Goal: Task Accomplishment & Management: Use online tool/utility

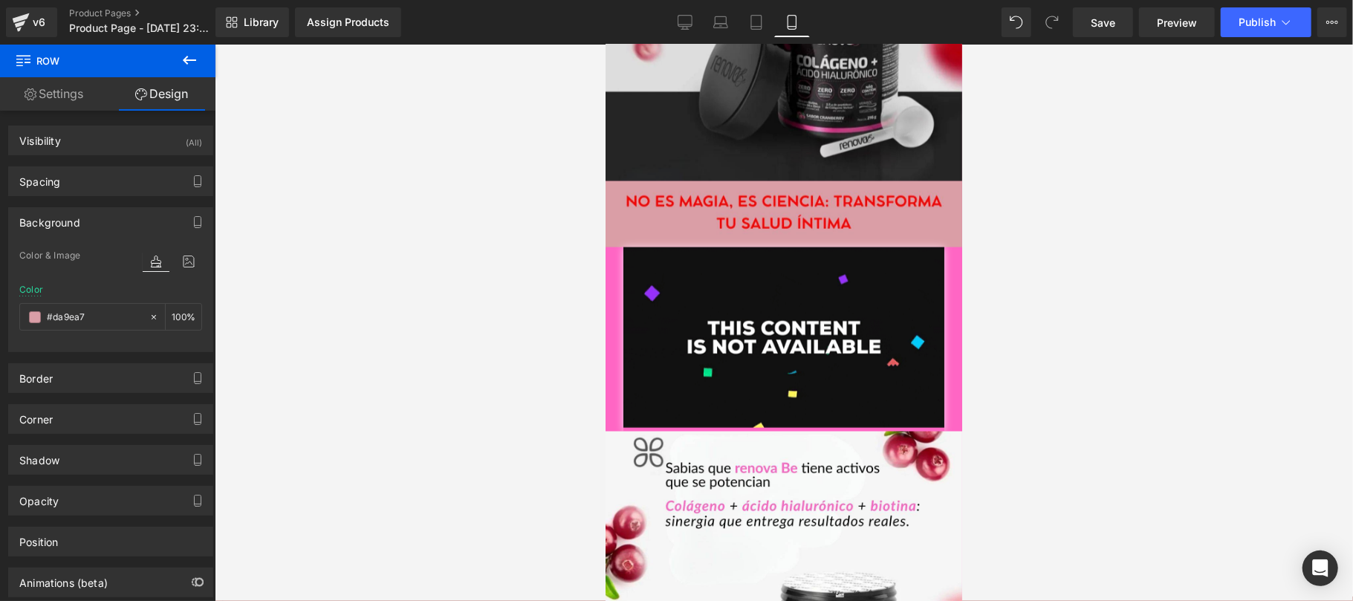
scroll to position [1320, 0]
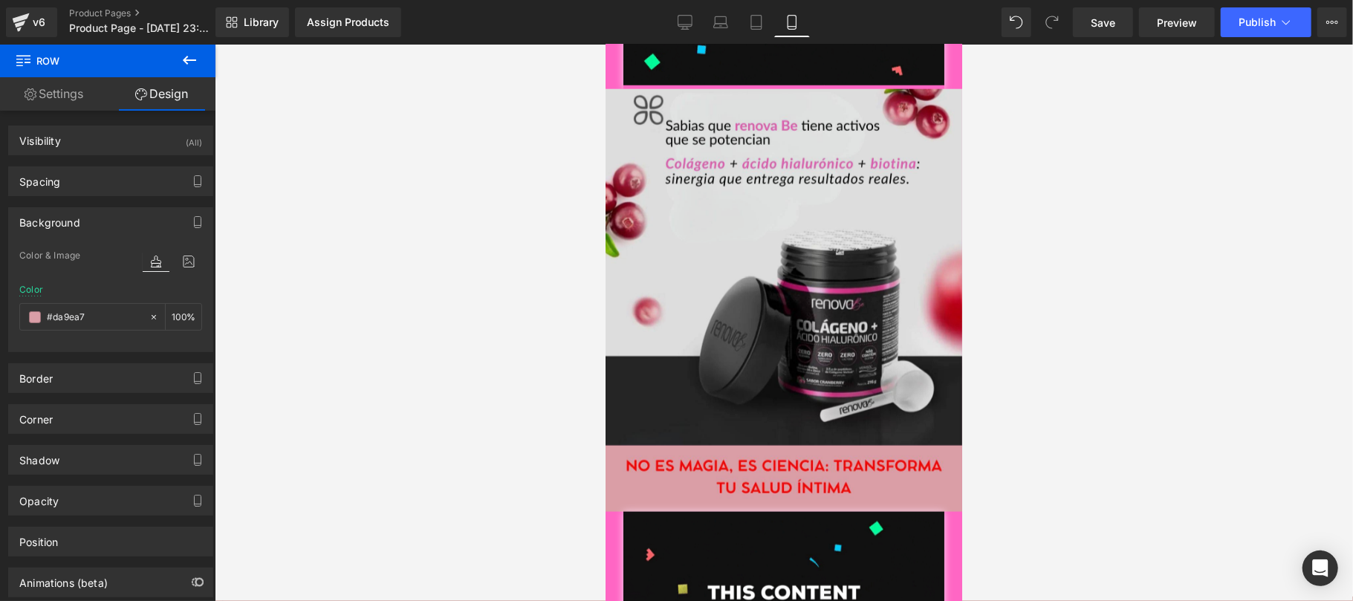
click at [788, 335] on img at bounding box center [783, 266] width 357 height 357
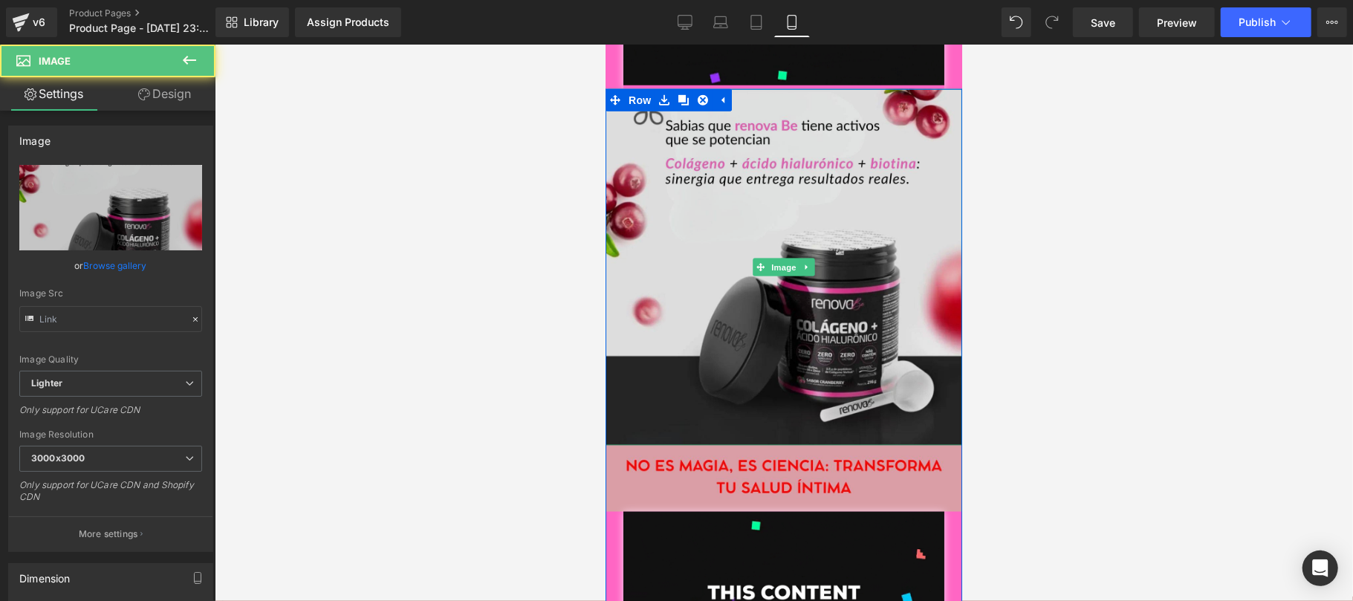
type input "[URL][DOMAIN_NAME]"
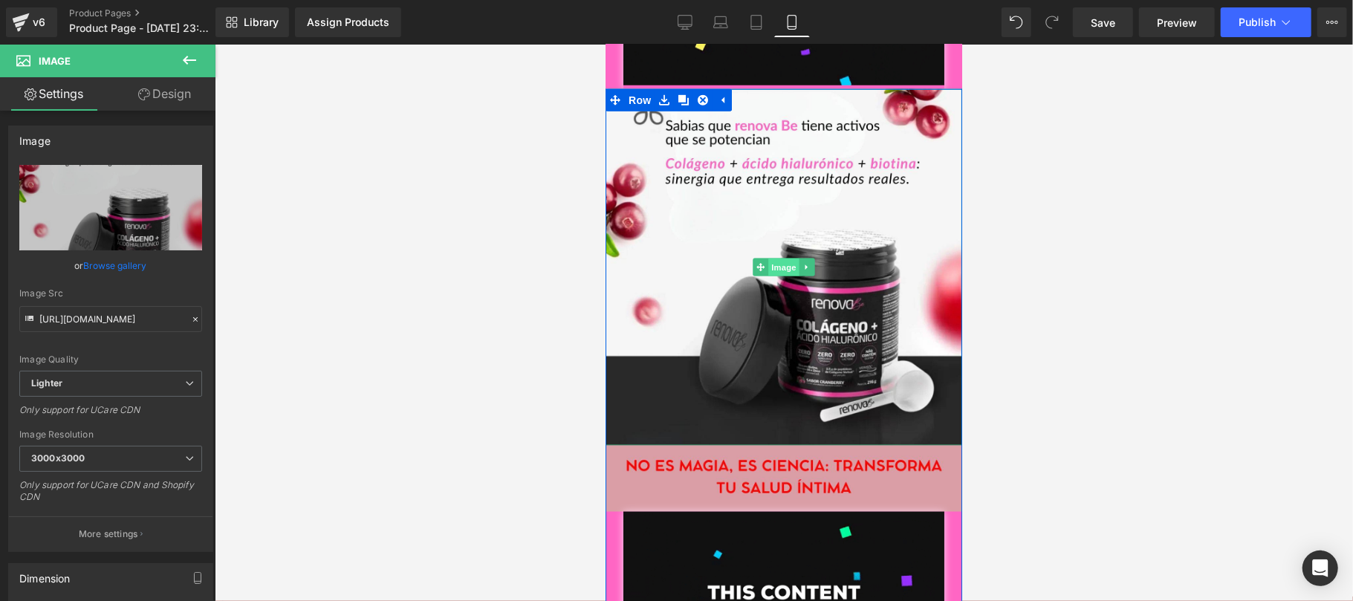
click at [780, 258] on span "Image" at bounding box center [783, 267] width 31 height 18
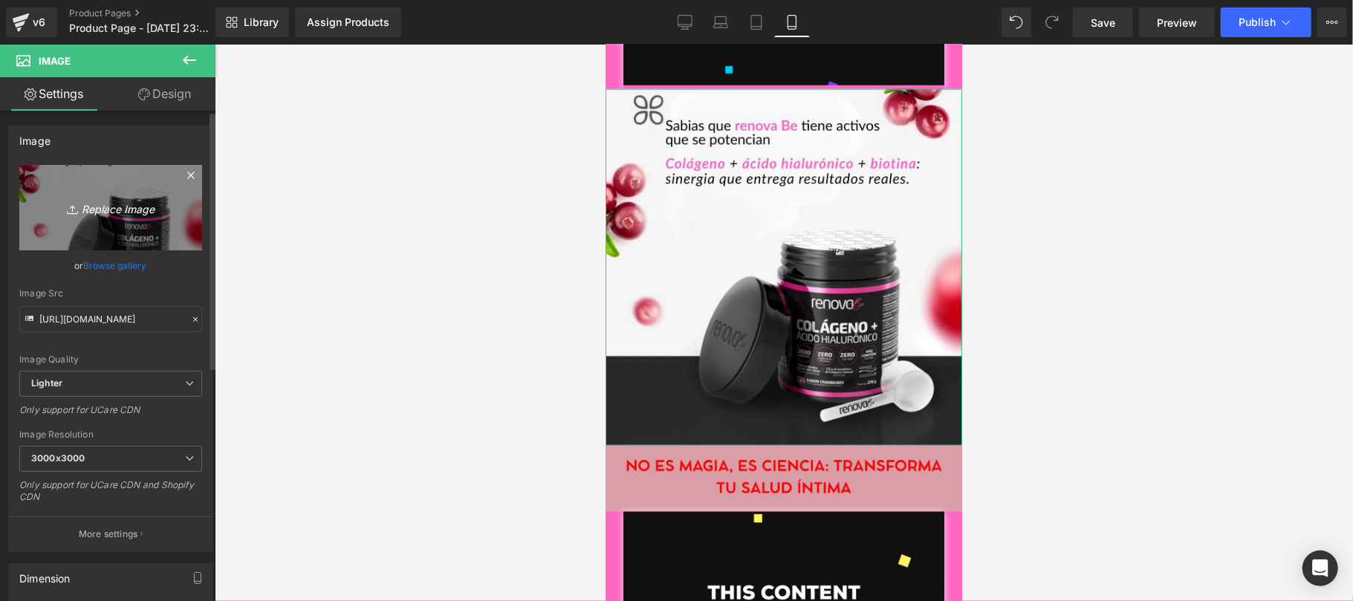
click at [103, 211] on icon "Replace Image" at bounding box center [110, 207] width 119 height 19
type input "C:\fakepath\CREATIVOS URO3.jpg"
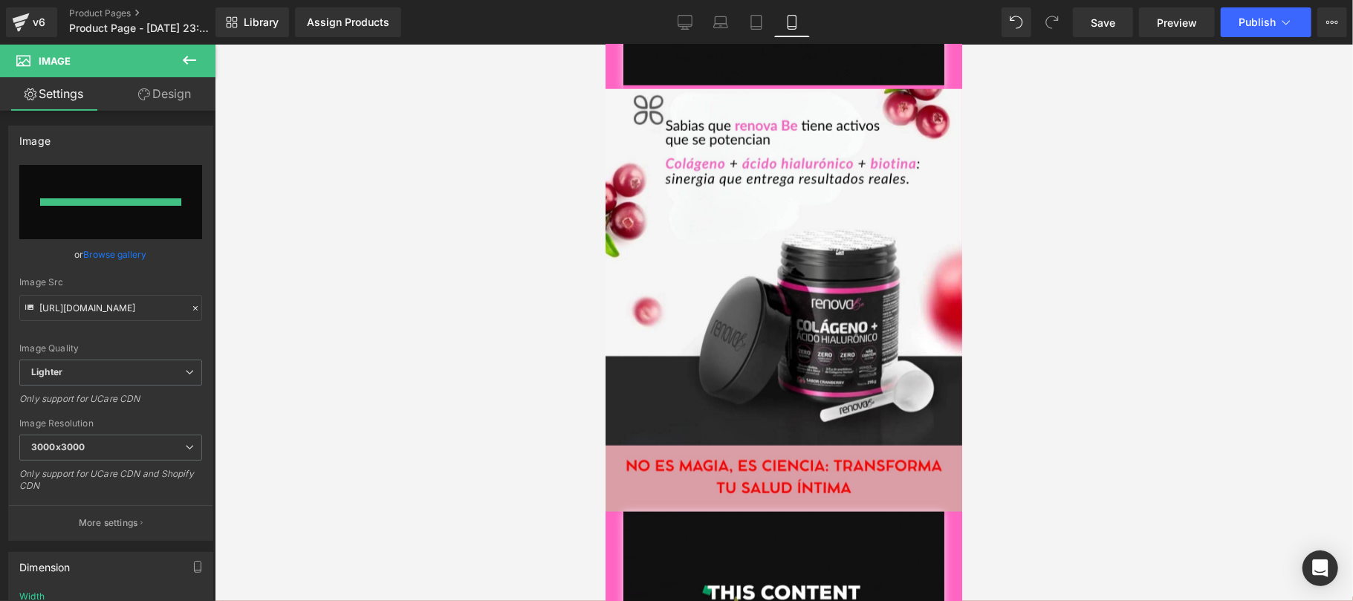
type input "[URL][DOMAIN_NAME]"
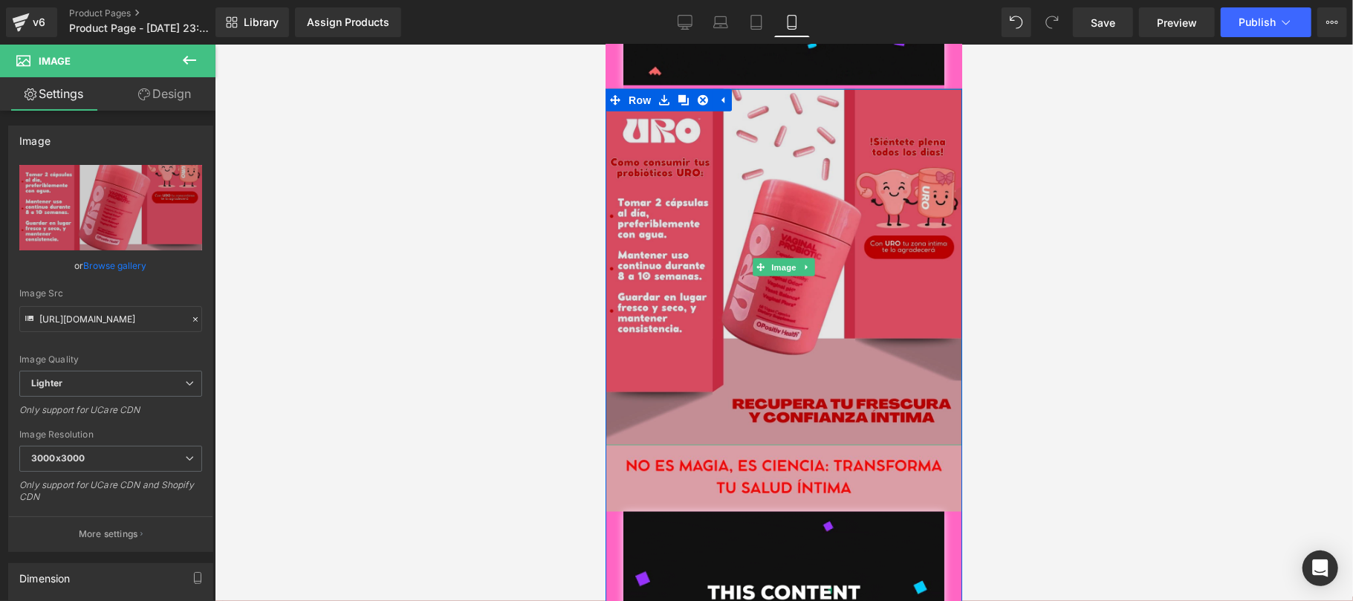
click at [850, 288] on img at bounding box center [783, 266] width 357 height 357
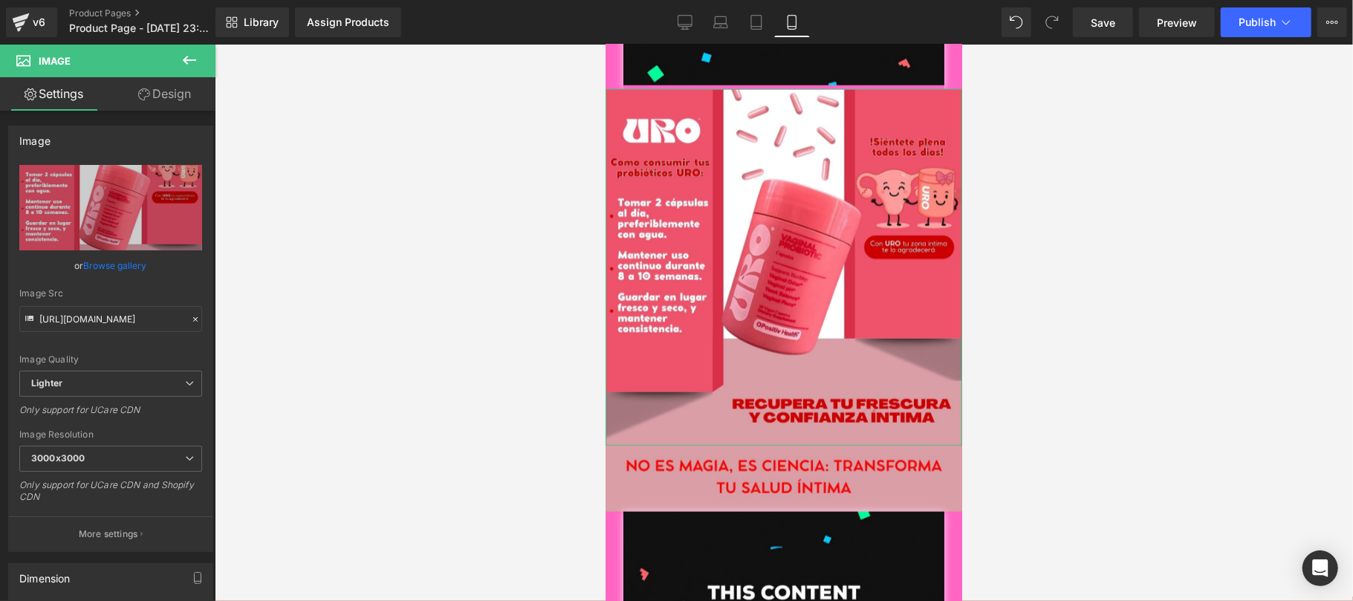
click at [179, 101] on link "Design" at bounding box center [165, 93] width 108 height 33
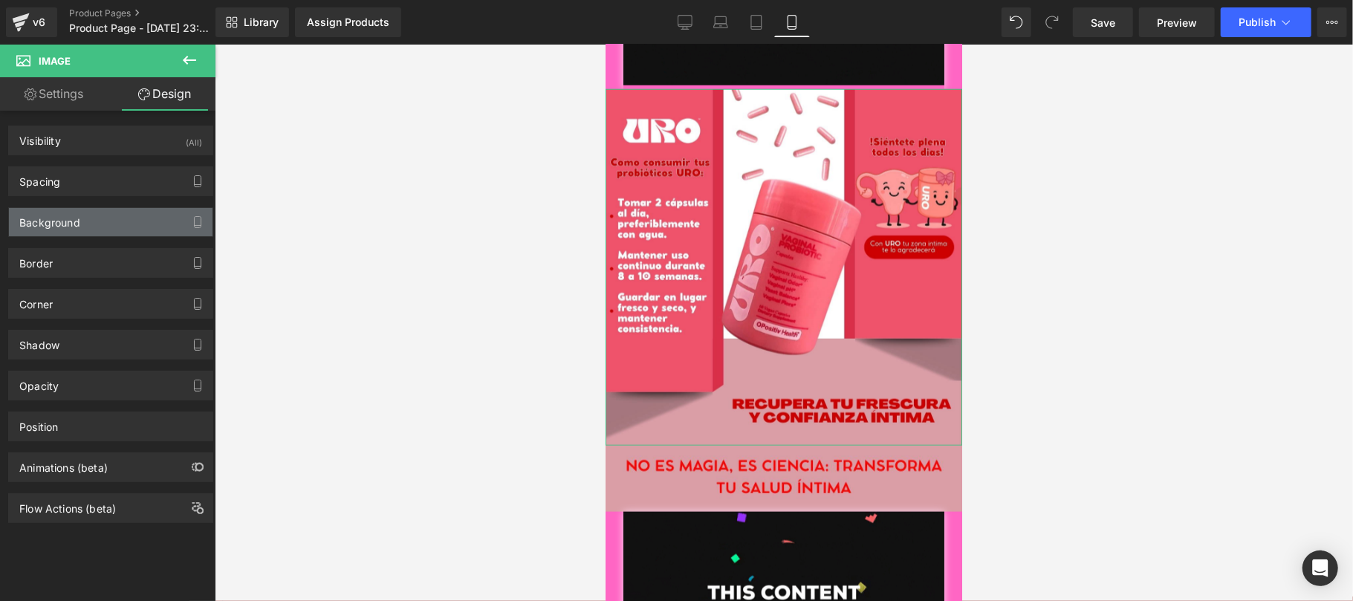
click at [87, 218] on div "Background" at bounding box center [111, 222] width 204 height 28
type input "transparent"
type input "0"
type input "#000000"
type input "90"
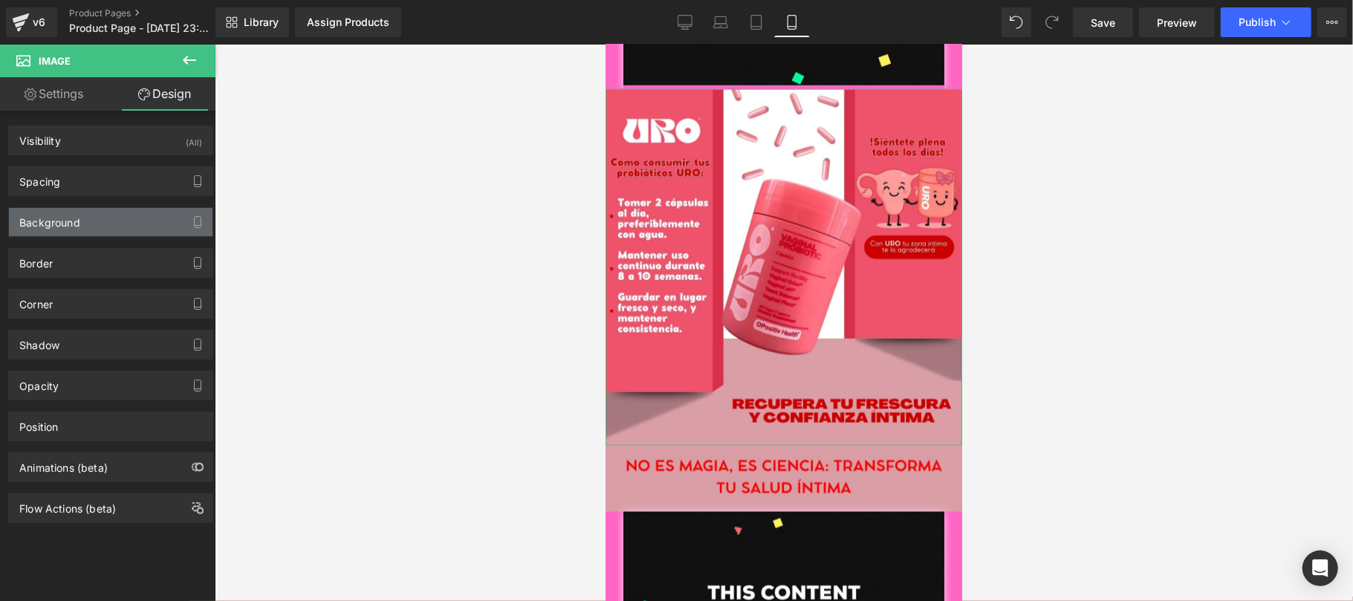
type input "0"
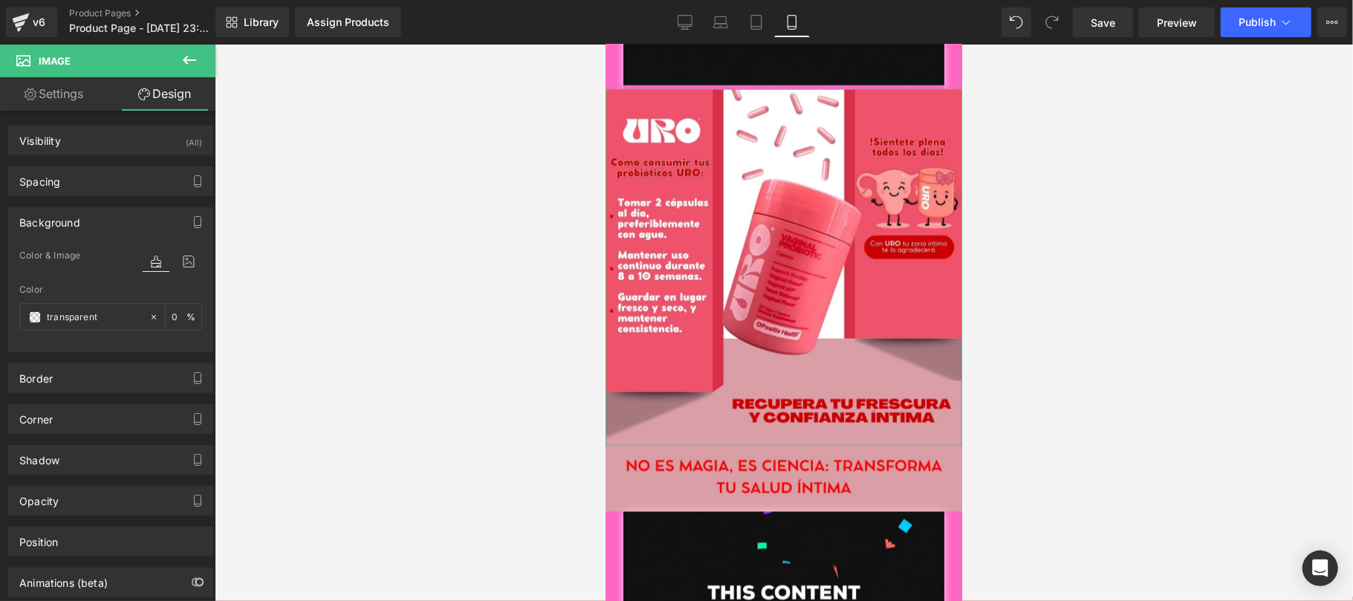
click at [95, 233] on div "Background" at bounding box center [111, 222] width 204 height 28
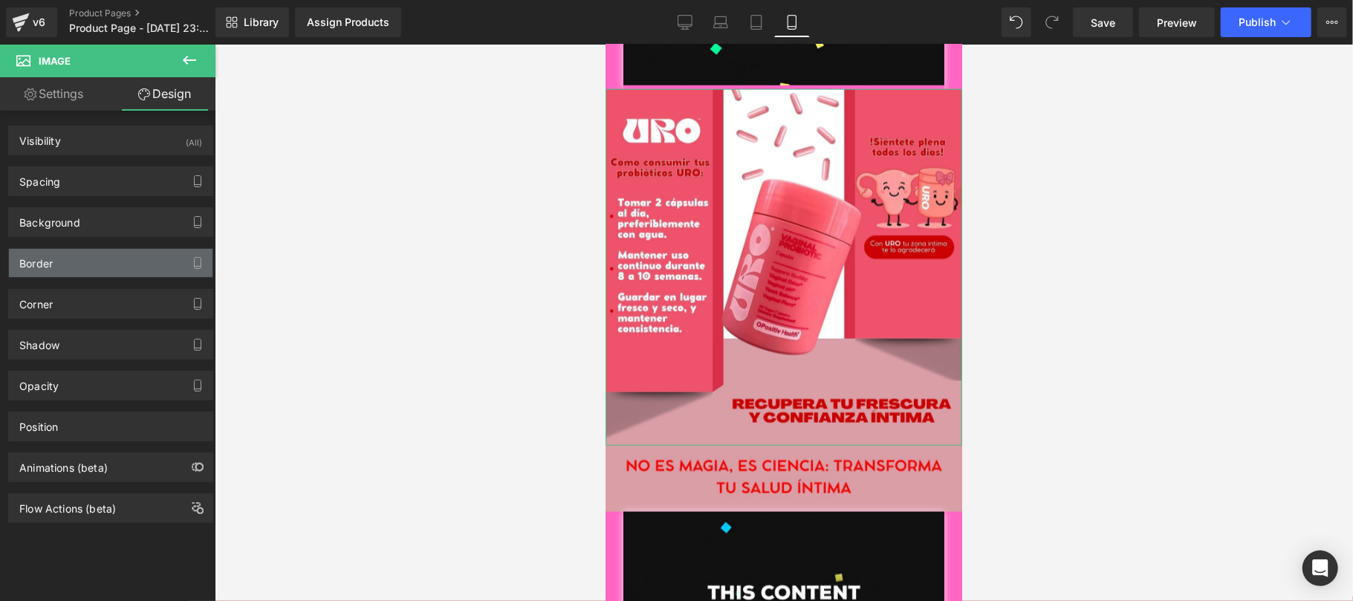
click at [106, 267] on div "Border" at bounding box center [111, 263] width 204 height 28
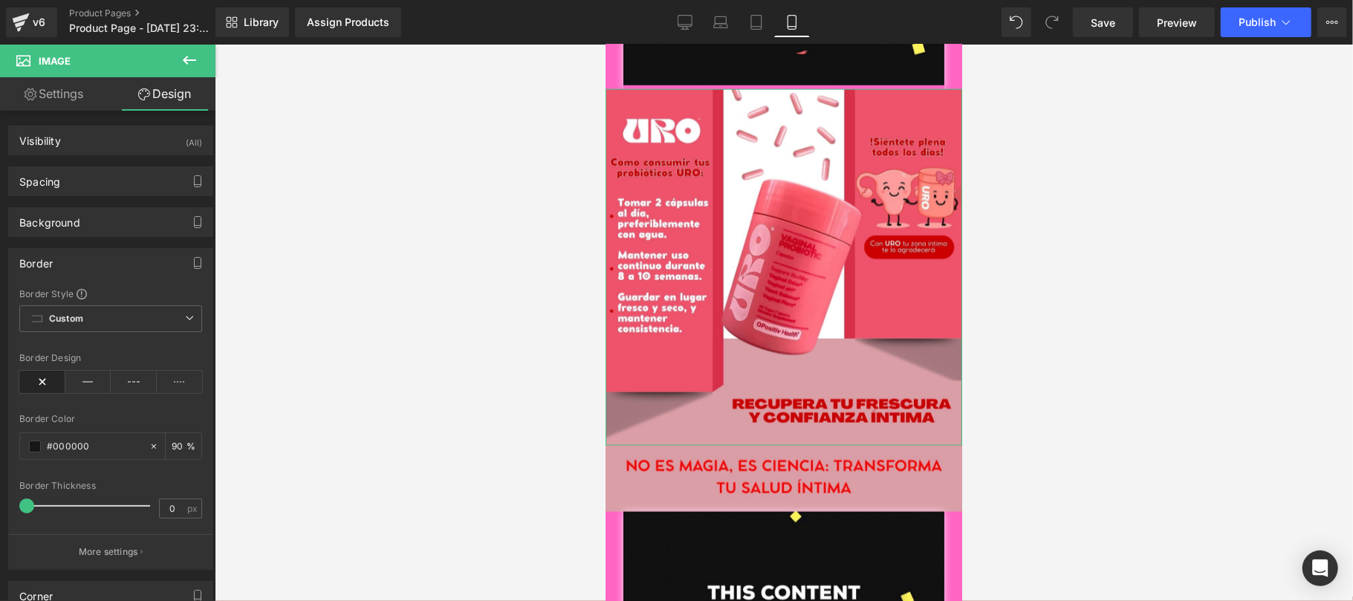
click at [146, 262] on div "Border" at bounding box center [111, 263] width 204 height 28
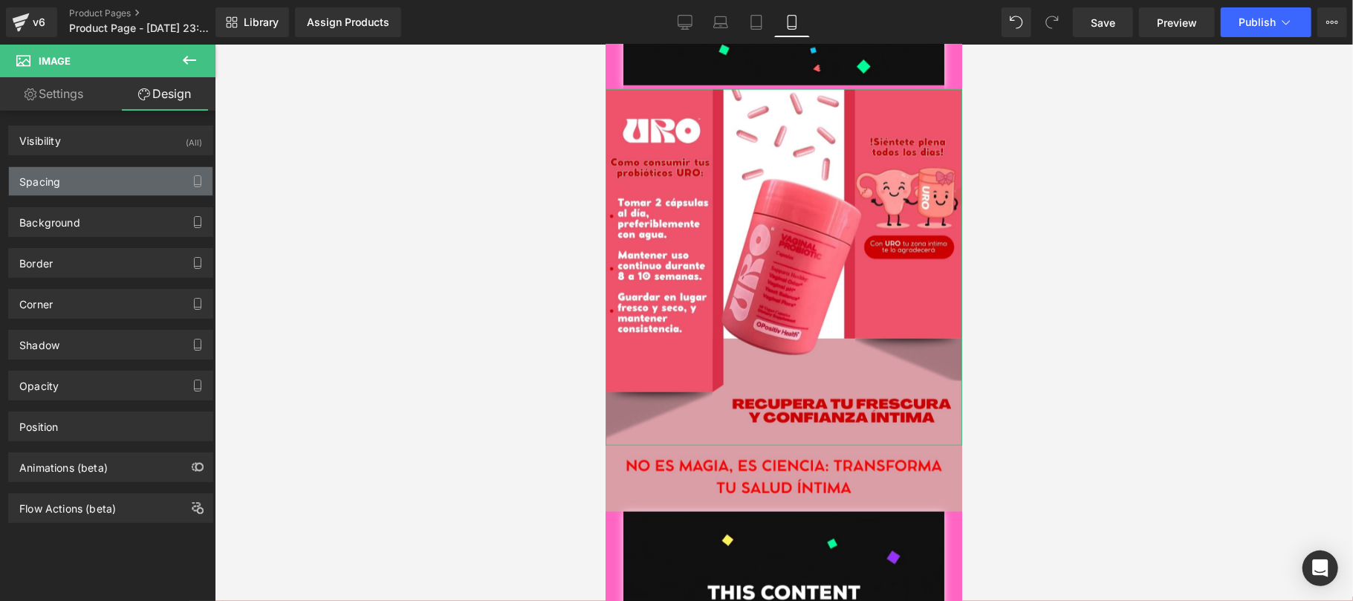
click at [117, 173] on div "Spacing" at bounding box center [111, 181] width 204 height 28
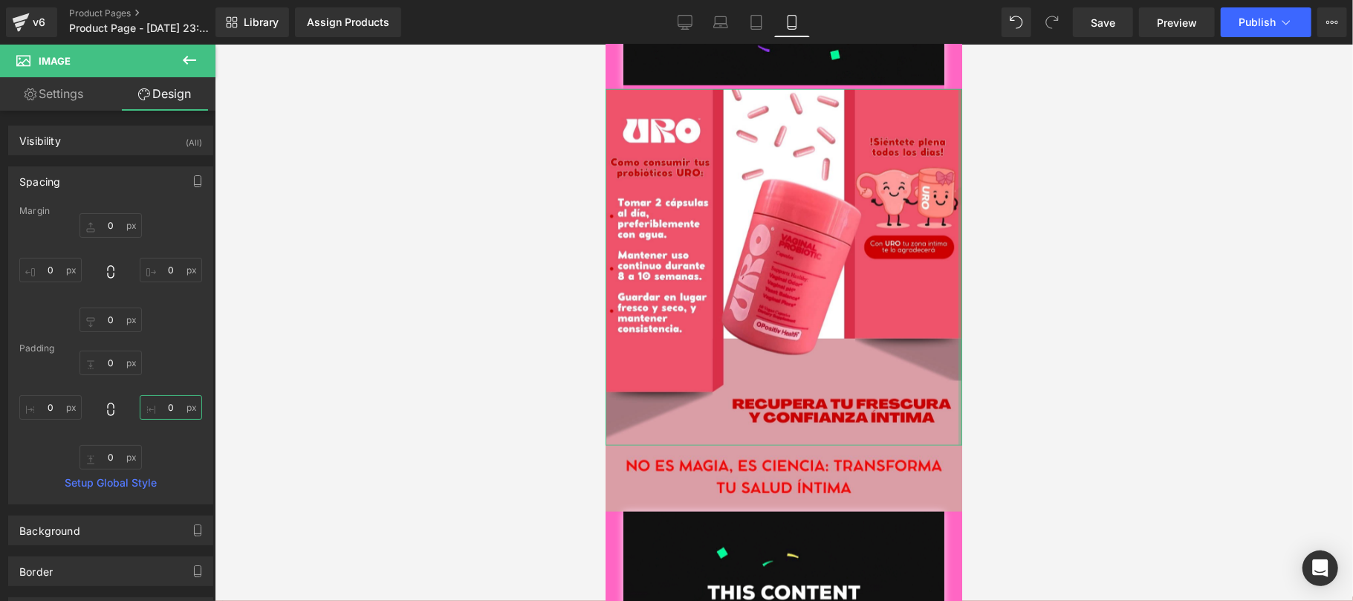
click at [158, 409] on input "0" at bounding box center [171, 407] width 62 height 25
type input "3"
type input "5"
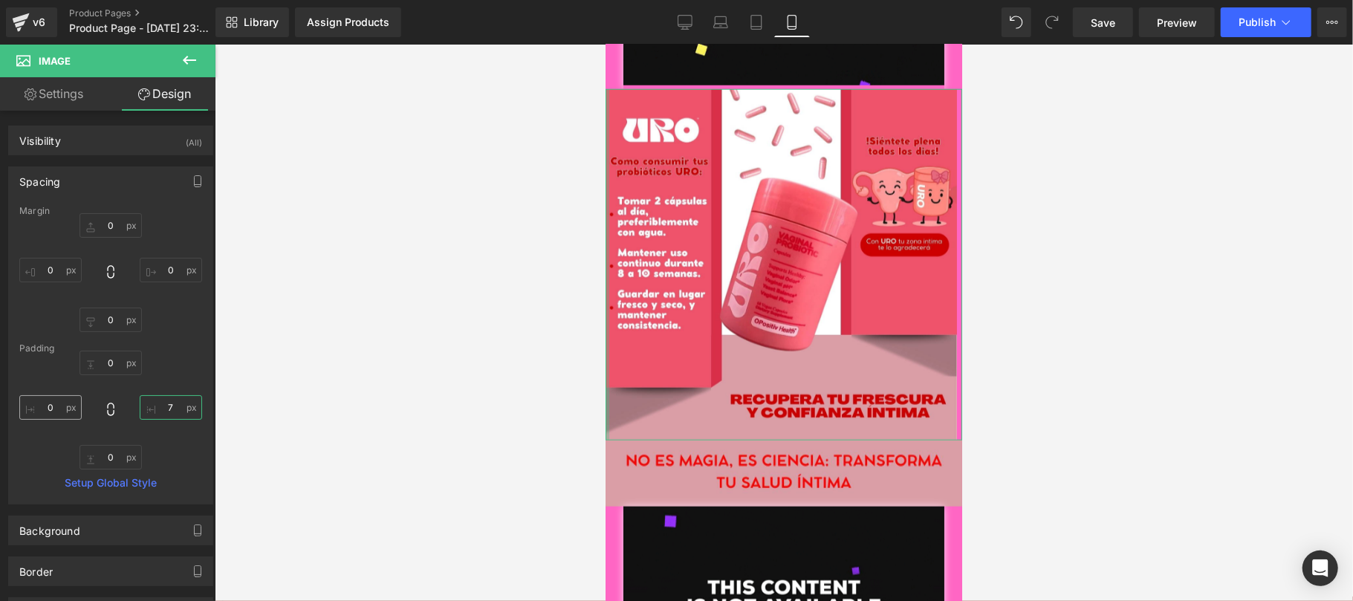
type input "7"
click at [51, 403] on input "0" at bounding box center [50, 407] width 62 height 25
type input "7"
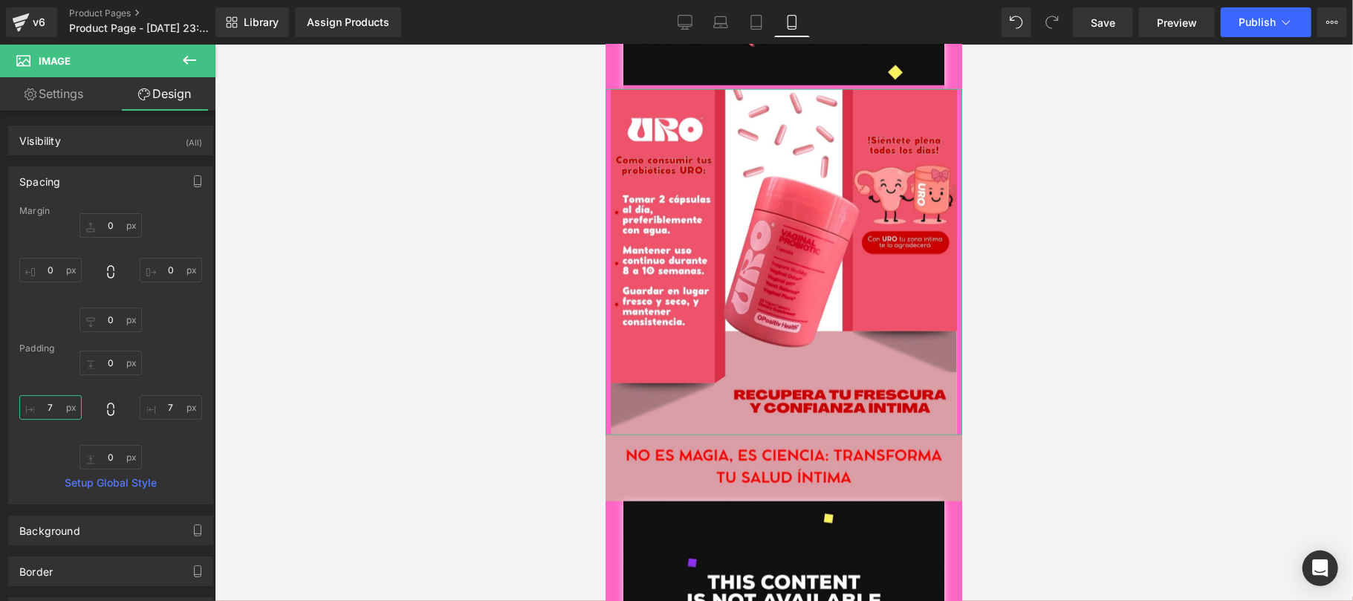
drag, startPoint x: 58, startPoint y: 404, endPoint x: 42, endPoint y: 407, distance: 16.6
click at [42, 407] on input "7" at bounding box center [50, 407] width 62 height 25
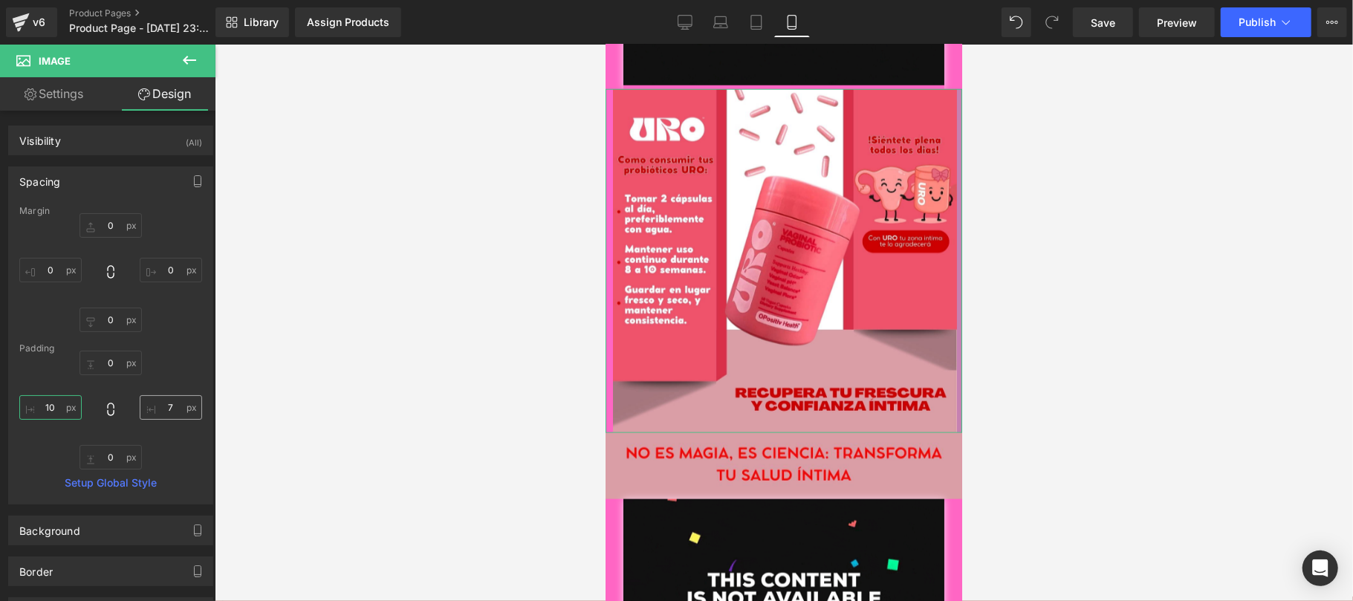
type input "10"
click at [153, 410] on input "7" at bounding box center [171, 407] width 62 height 25
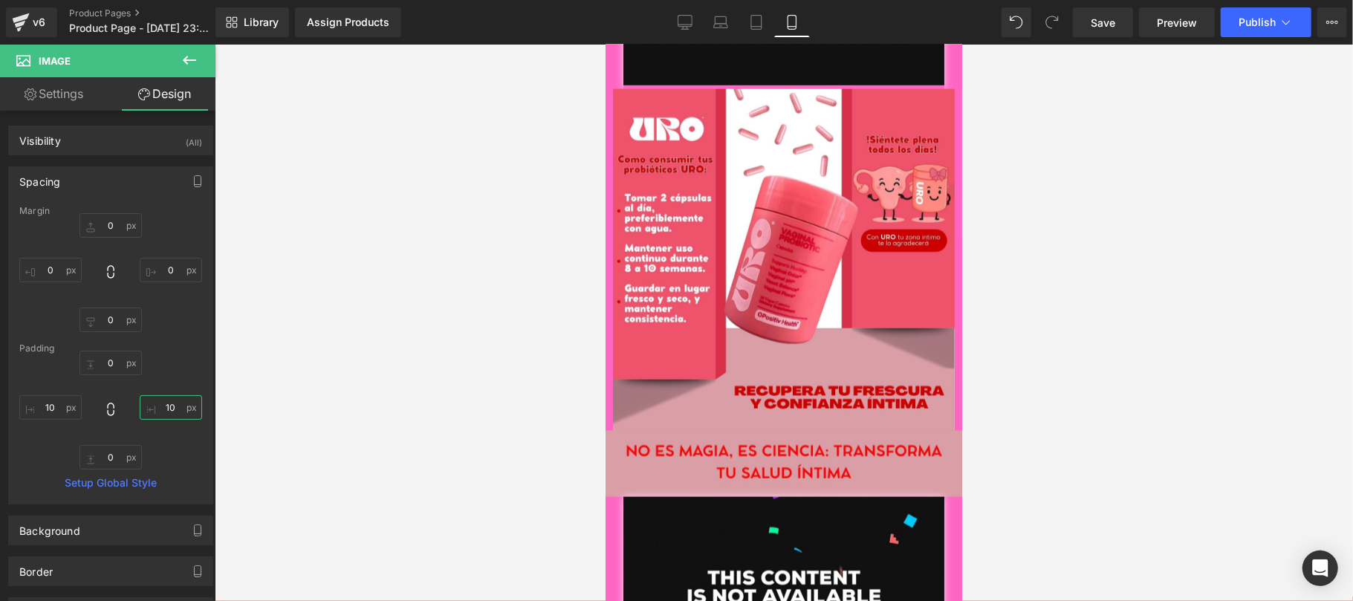
type input "10"
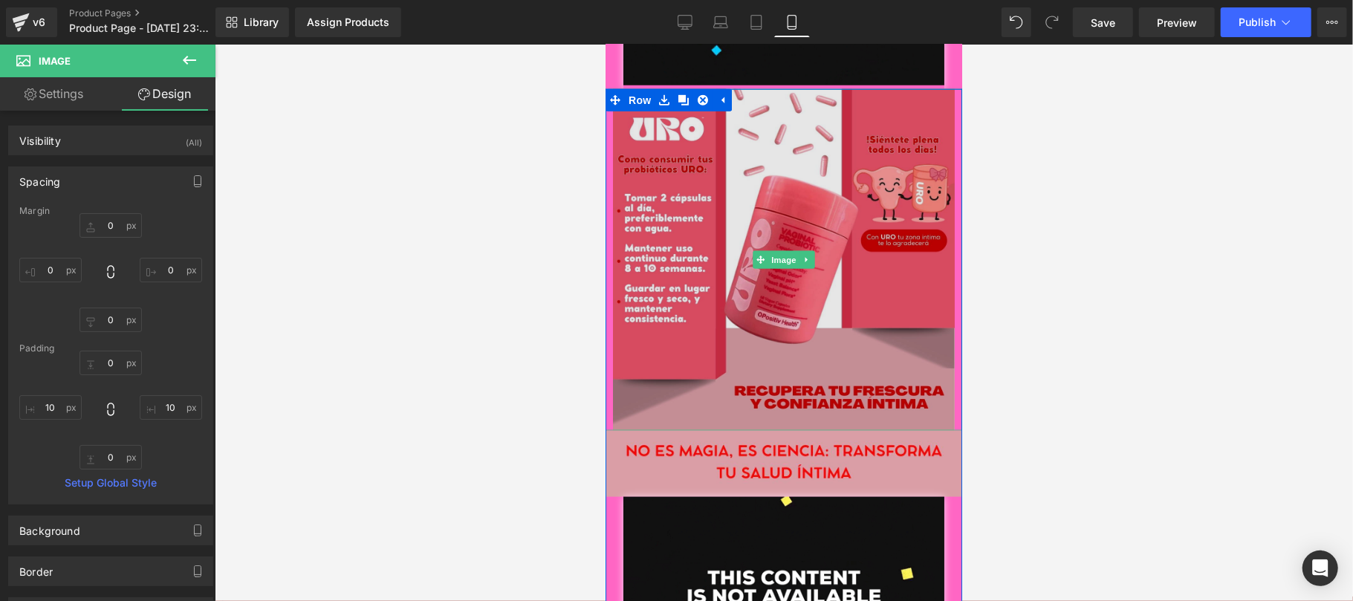
click at [774, 250] on span "Image" at bounding box center [783, 259] width 31 height 18
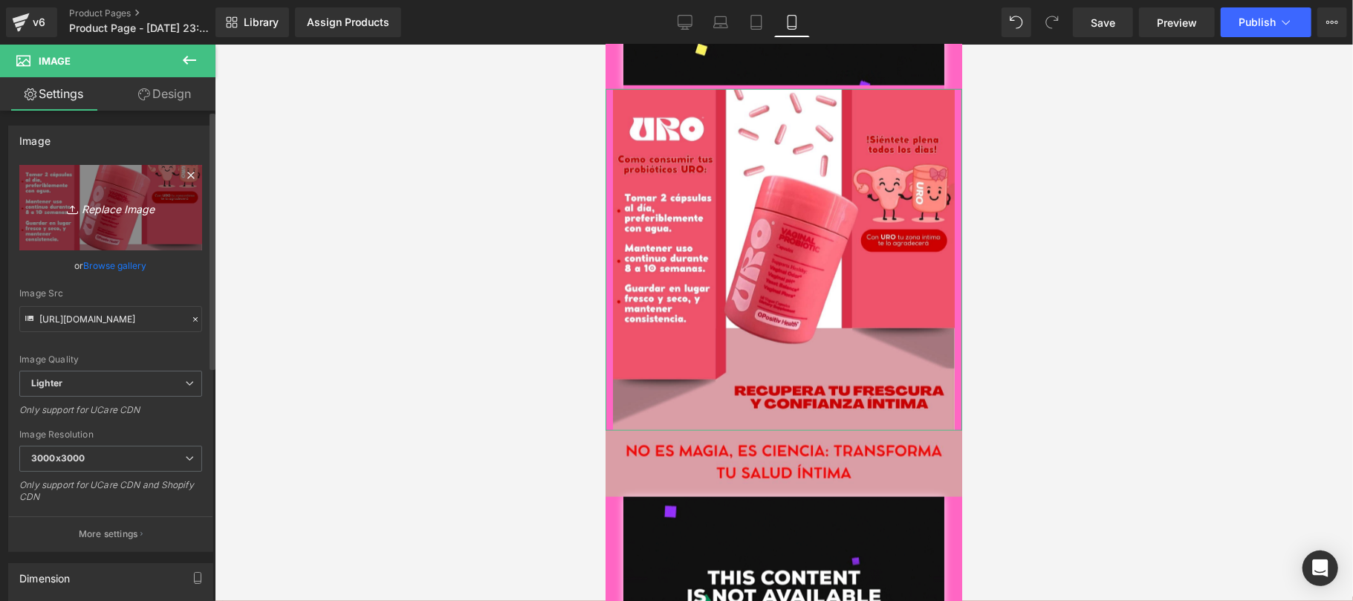
click at [117, 209] on icon "Replace Image" at bounding box center [110, 207] width 119 height 19
type input "C:\fakepath\CREATIVOS URO3.jpg"
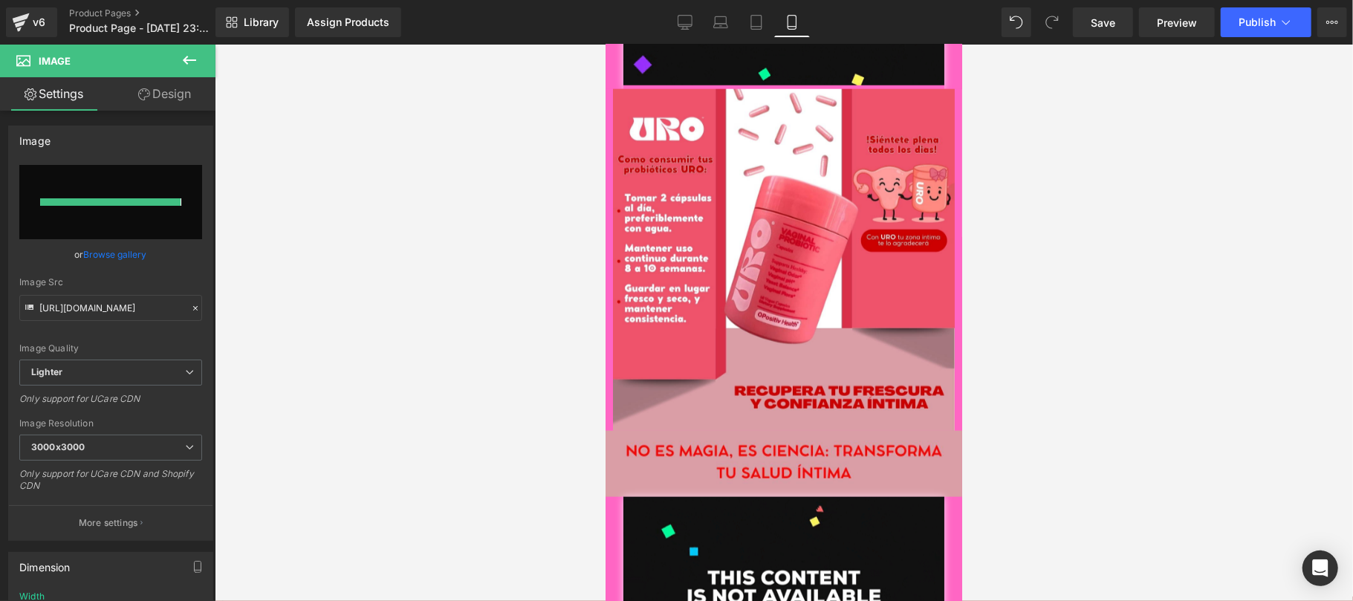
type input "[URL][DOMAIN_NAME]"
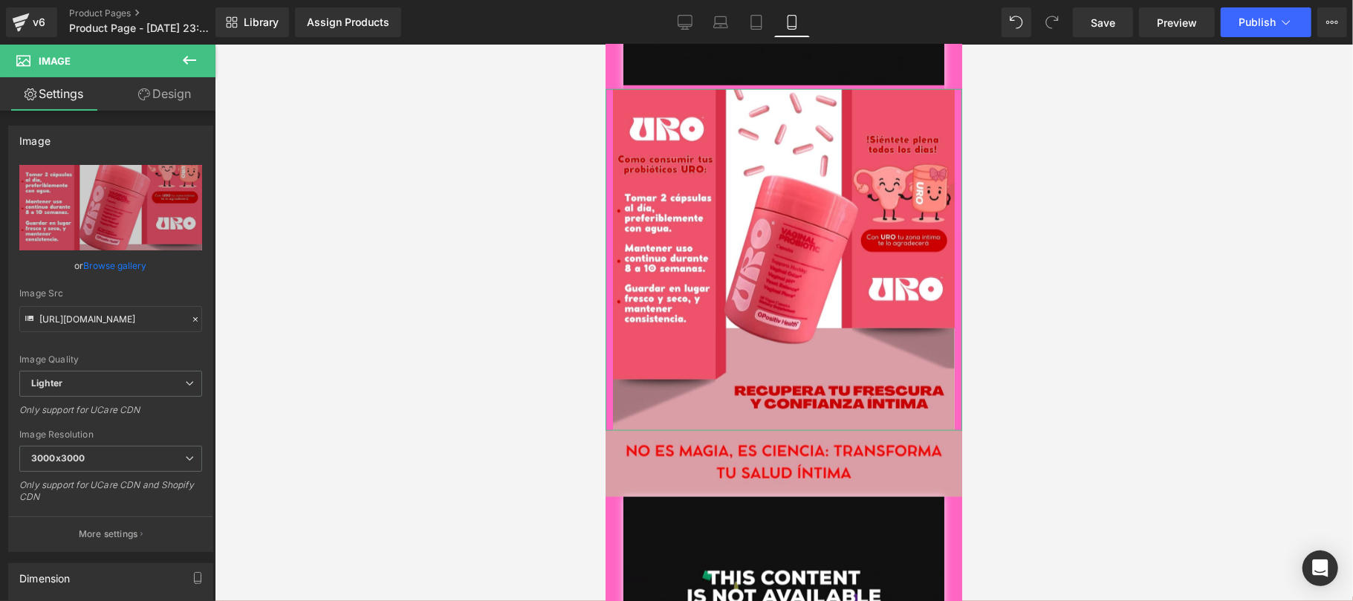
click at [173, 87] on link "Design" at bounding box center [165, 93] width 108 height 33
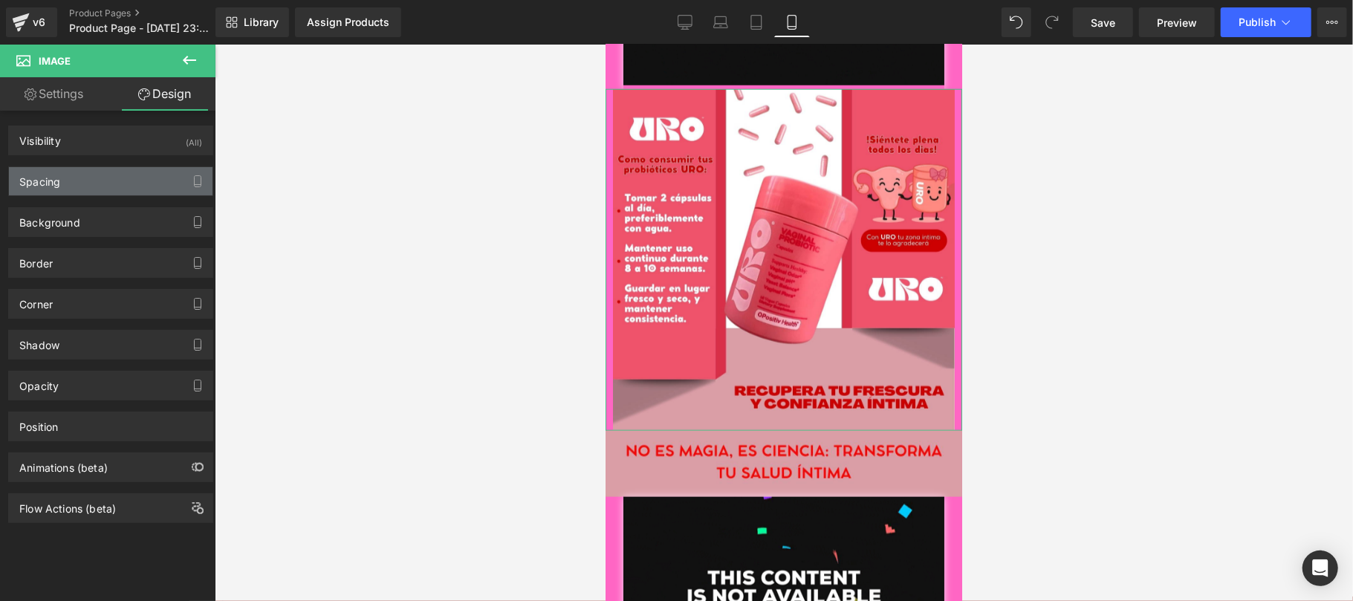
type input "0"
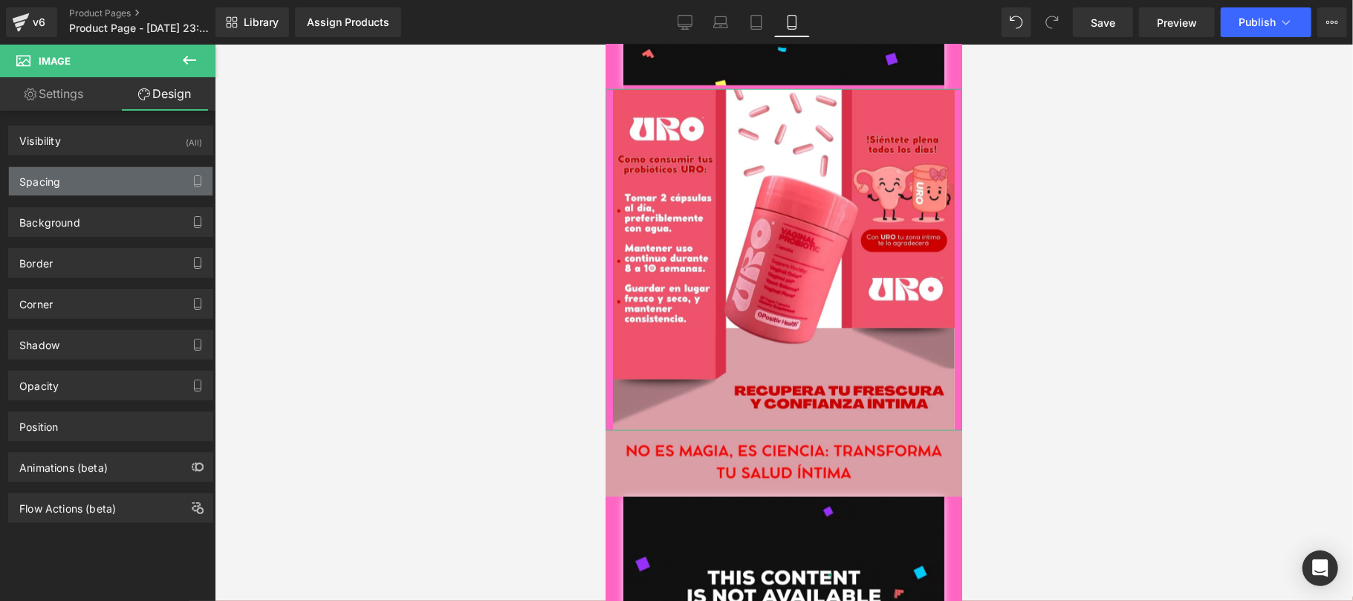
type input "10"
type input "0"
type input "10"
click at [84, 185] on div "Spacing" at bounding box center [111, 181] width 204 height 28
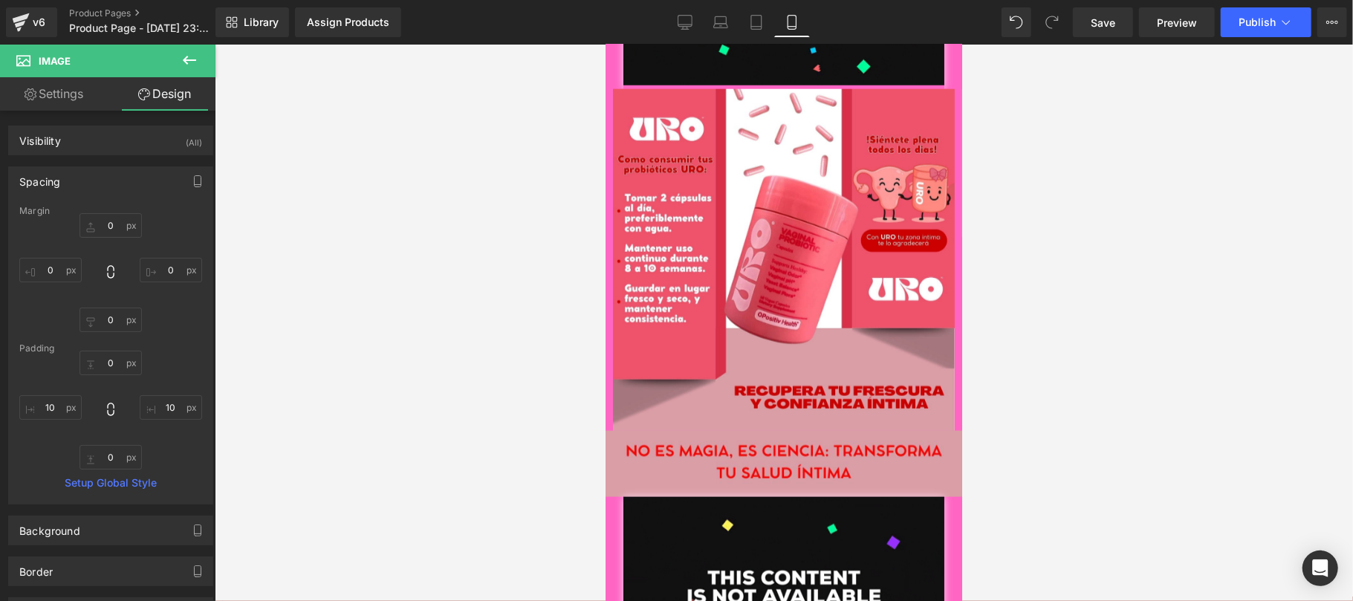
click at [1127, 297] on div at bounding box center [784, 323] width 1138 height 557
click at [1125, 19] on link "Save" at bounding box center [1103, 22] width 60 height 30
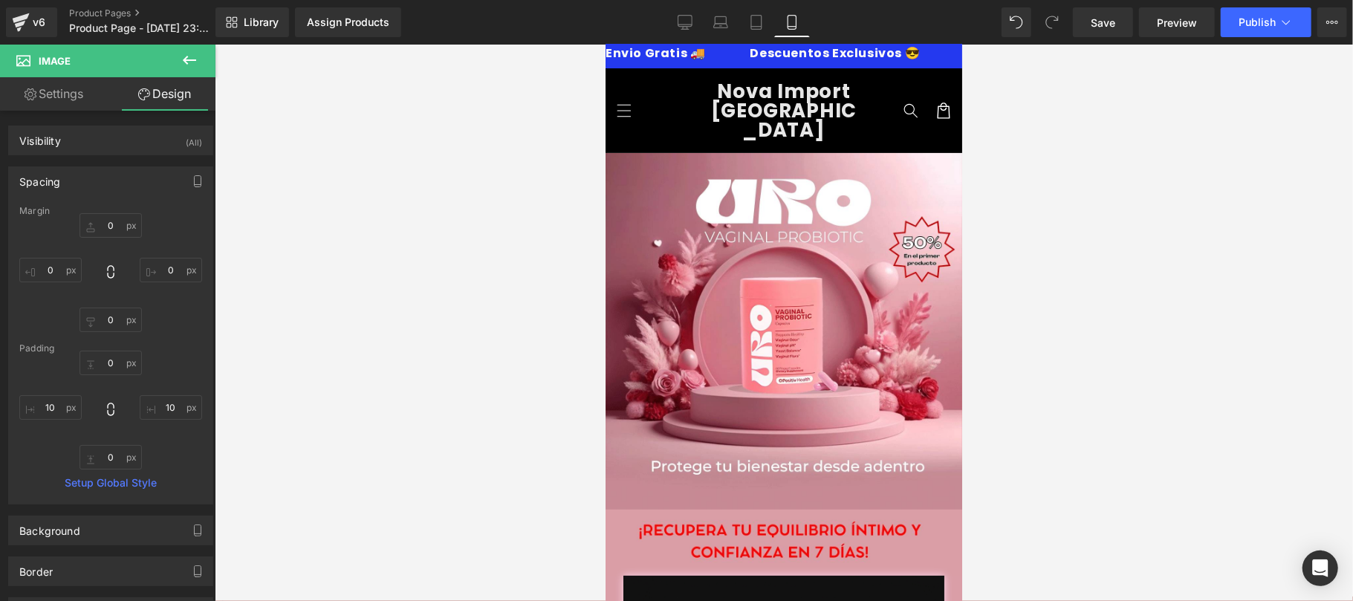
scroll to position [0, 0]
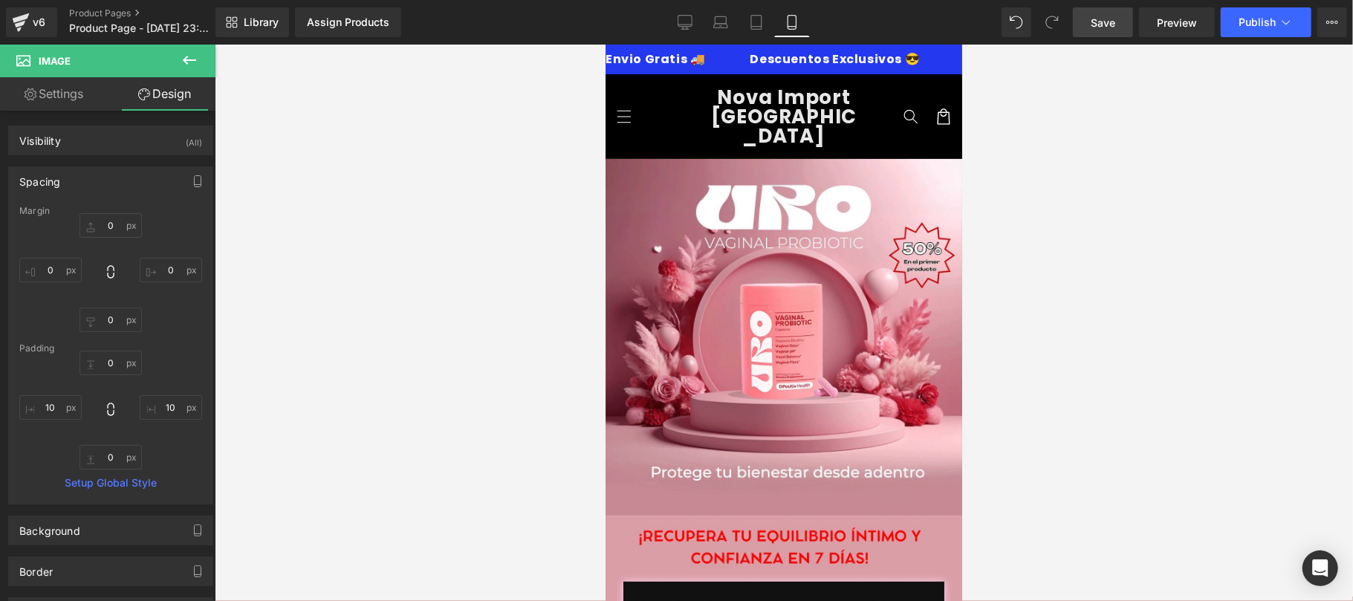
click at [1092, 27] on span "Save" at bounding box center [1103, 23] width 25 height 16
